Goal: Submit feedback/report problem: Submit feedback/report problem

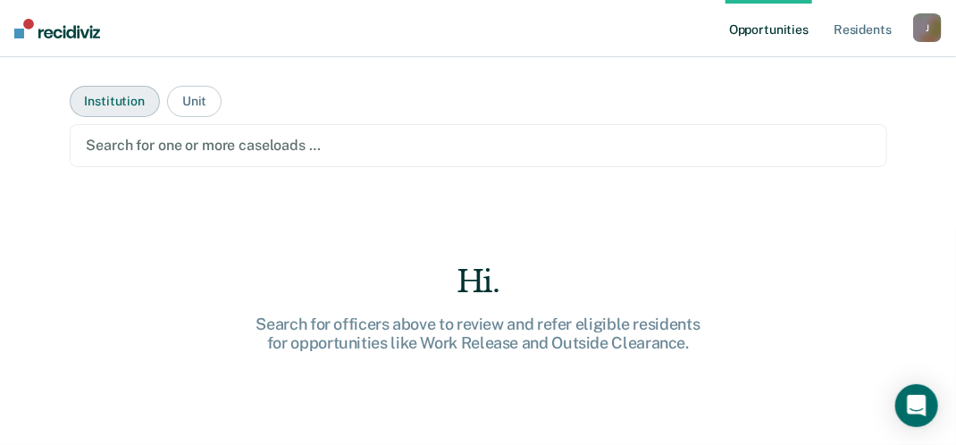
click at [118, 107] on button "Institution" at bounding box center [115, 101] width 90 height 31
click at [197, 102] on button "Unit" at bounding box center [194, 101] width 54 height 31
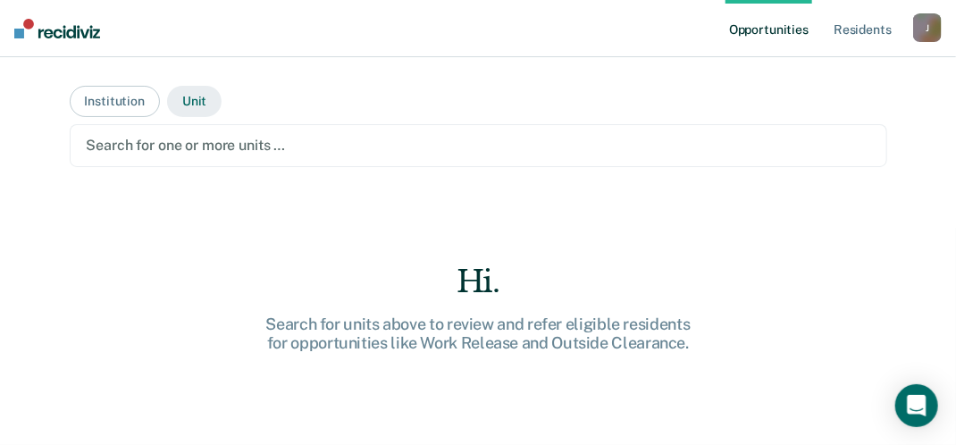
click at [184, 105] on button "Unit" at bounding box center [194, 101] width 54 height 31
click at [96, 100] on button "Institution" at bounding box center [115, 101] width 90 height 31
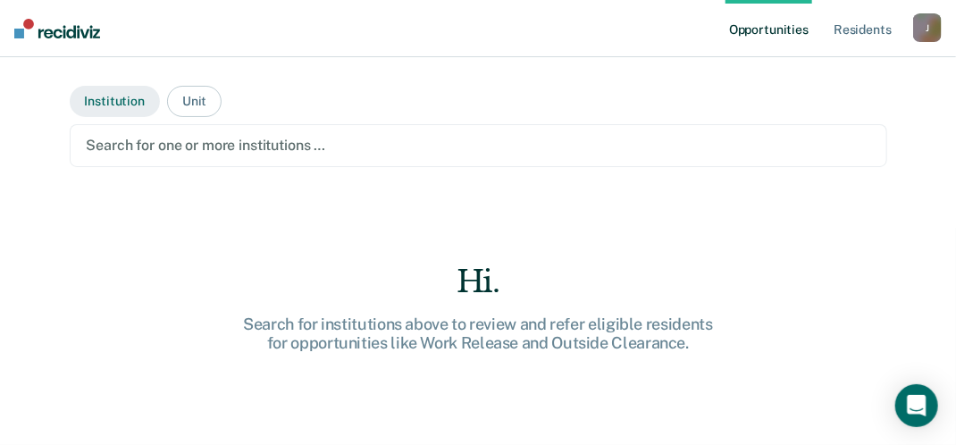
click at [96, 100] on button "Institution" at bounding box center [115, 101] width 90 height 31
drag, startPoint x: 96, startPoint y: 100, endPoint x: 553, endPoint y: 113, distance: 457.6
click at [553, 113] on main "Institution Unit Search for one or more caseloads … Hi. Search for officers abo…" at bounding box center [478, 229] width 860 height 345
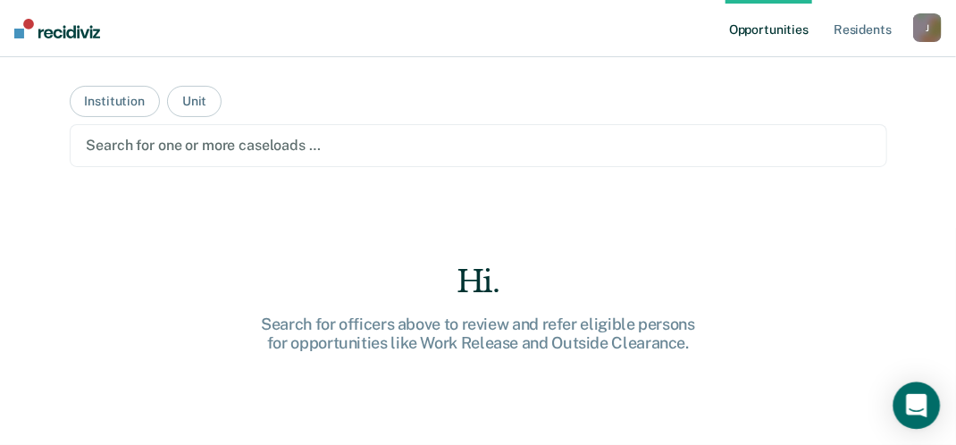
click at [920, 398] on icon "Open Intercom Messenger" at bounding box center [916, 405] width 21 height 23
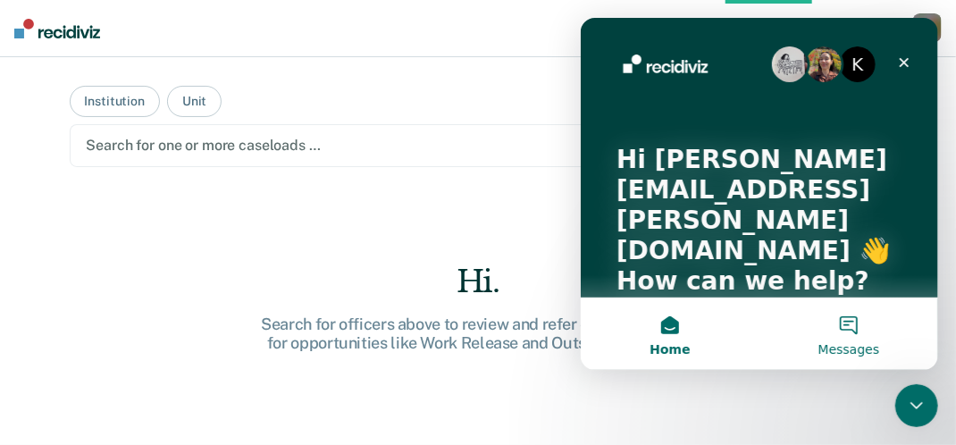
click at [847, 328] on button "Messages" at bounding box center [847, 333] width 179 height 71
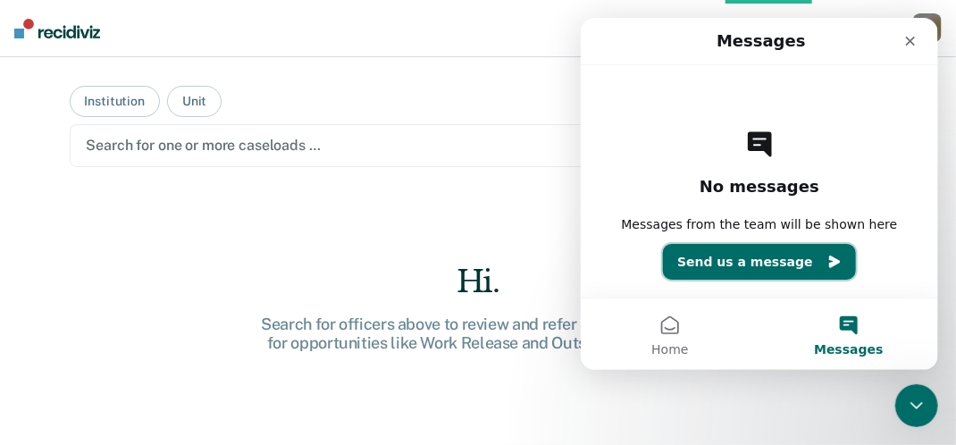
click at [763, 258] on button "Send us a message" at bounding box center [758, 262] width 193 height 36
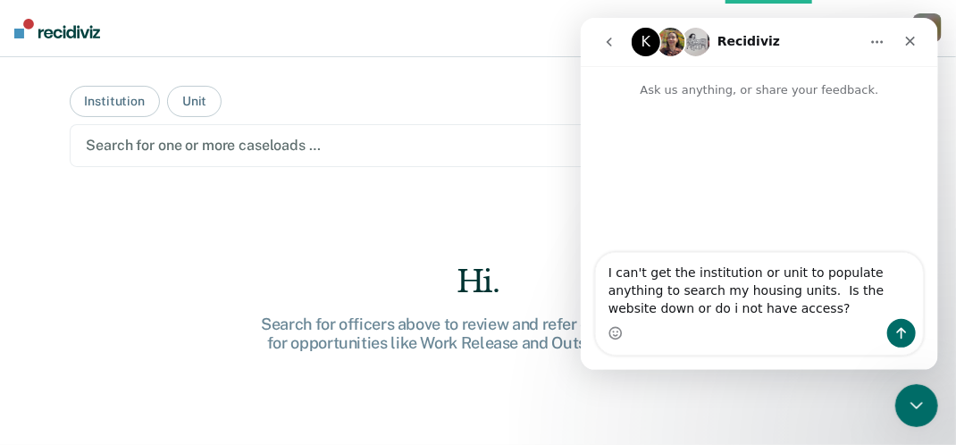
type textarea "I can't get the institution or unit to populate anything to search my housing u…"
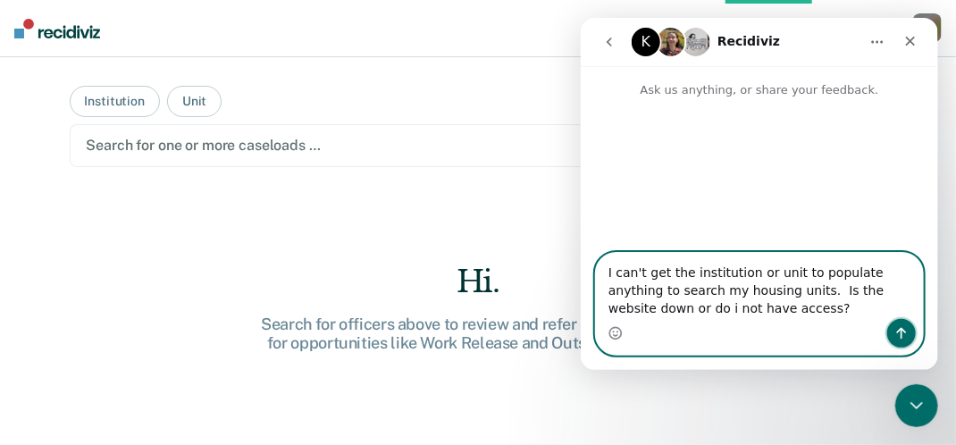
click at [905, 336] on icon "Send a message…" at bounding box center [900, 333] width 14 height 14
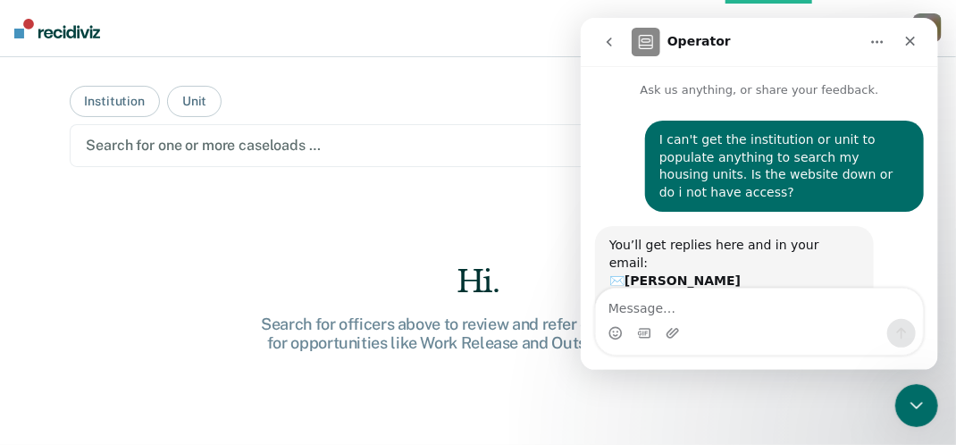
scroll to position [58, 0]
